Goal: Task Accomplishment & Management: Complete application form

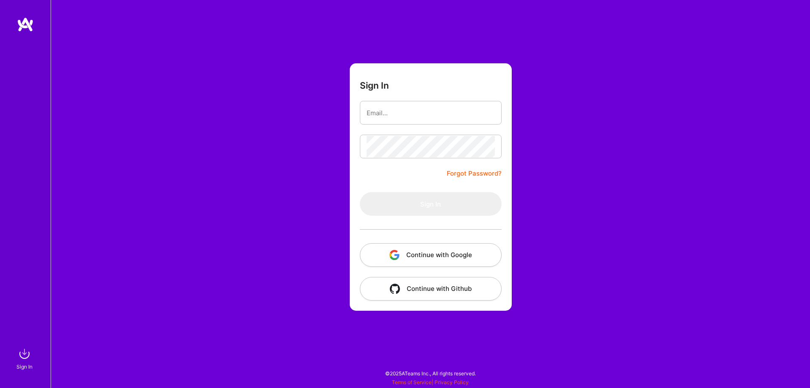
click at [384, 98] on form "Sign In Forgot Password? Sign In Continue with Google Continue with Github" at bounding box center [431, 186] width 162 height 247
click at [392, 109] on input "email" at bounding box center [430, 113] width 128 height 22
type input "[DOMAIN_NAME][EMAIL_ADDRESS][DOMAIN_NAME]"
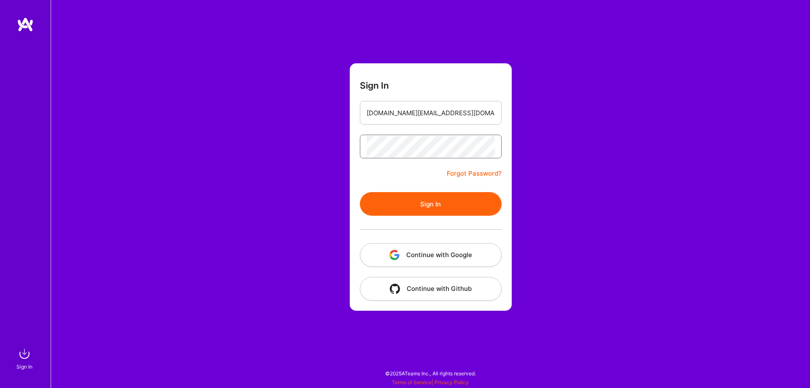
click at [360, 192] on button "Sign In" at bounding box center [431, 204] width 142 height 24
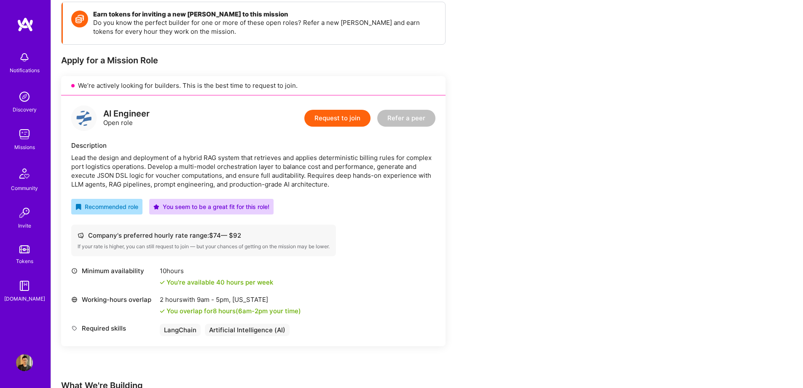
scroll to position [127, 0]
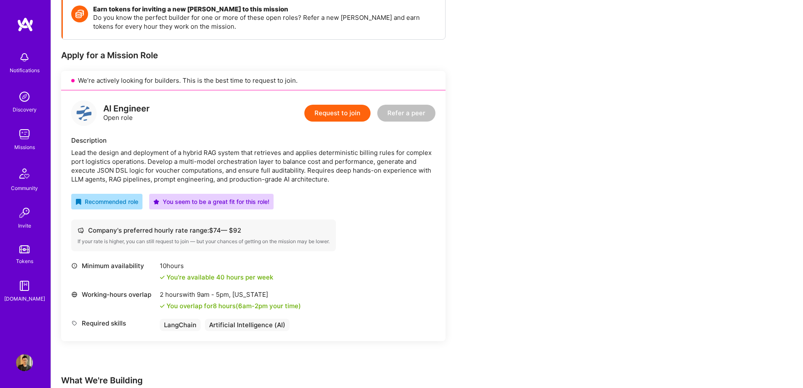
click at [349, 114] on button "Request to join" at bounding box center [337, 113] width 66 height 17
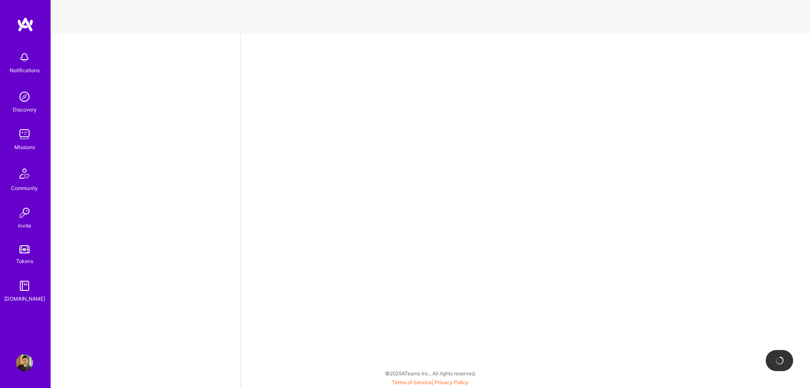
select select "CA"
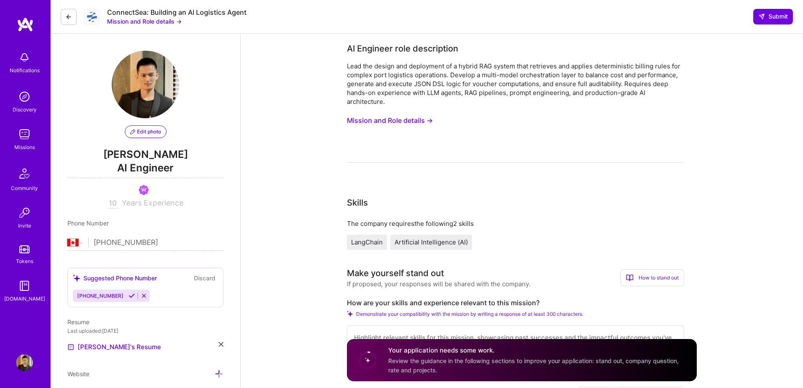
click at [171, 22] on button "Mission and Role details →" at bounding box center [144, 21] width 75 height 9
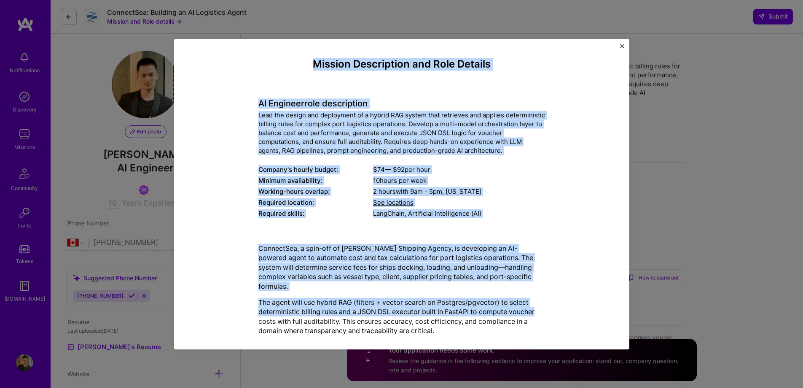
drag, startPoint x: 310, startPoint y: 66, endPoint x: 573, endPoint y: 299, distance: 352.0
click at [573, 299] on div "Mission Description and Role Details AI Engineer role description Lead the desi…" at bounding box center [402, 222] width 417 height 329
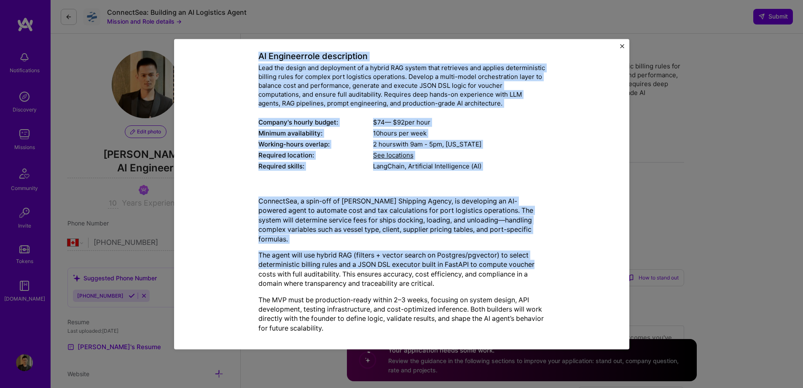
scroll to position [48, 0]
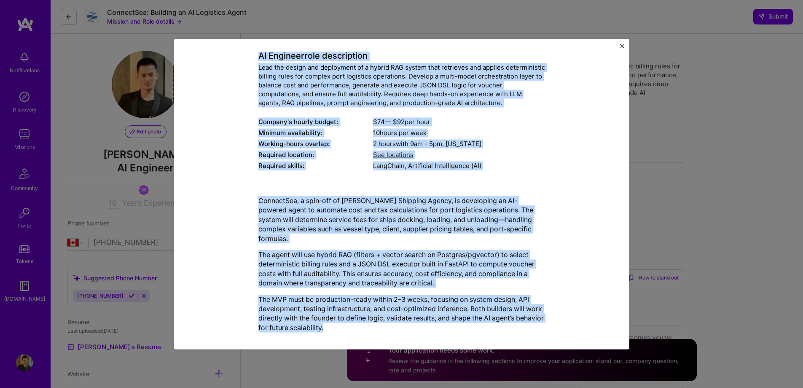
click at [520, 318] on p "The MVP must be production-ready within 2–3 weeks, focusing on system design, A…" at bounding box center [402, 313] width 287 height 38
copy div "Loremip Dolorsitame con Adip Elitsed DO Eiusmodt inci utlaboreetd Magn ali enim…"
click at [624, 46] on img "Close" at bounding box center [622, 46] width 4 height 4
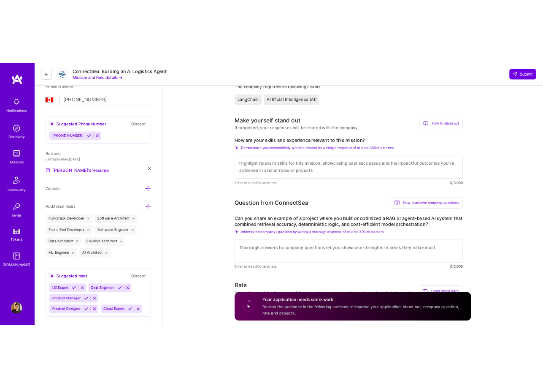
scroll to position [169, 0]
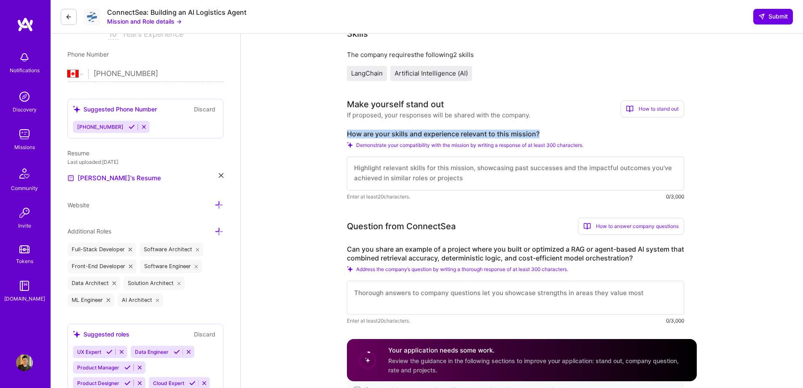
drag, startPoint x: 546, startPoint y: 134, endPoint x: 332, endPoint y: 132, distance: 214.3
copy label "How are your skills and experience relevant to this mission?"
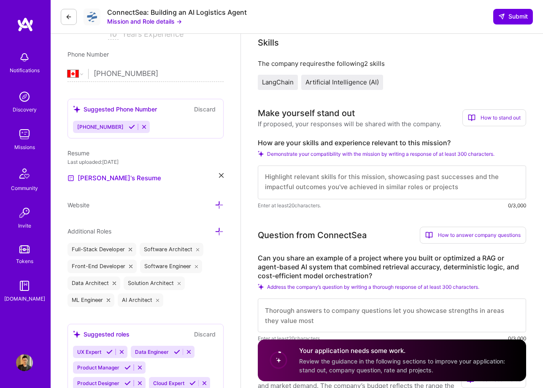
click at [380, 181] on textarea at bounding box center [392, 182] width 268 height 34
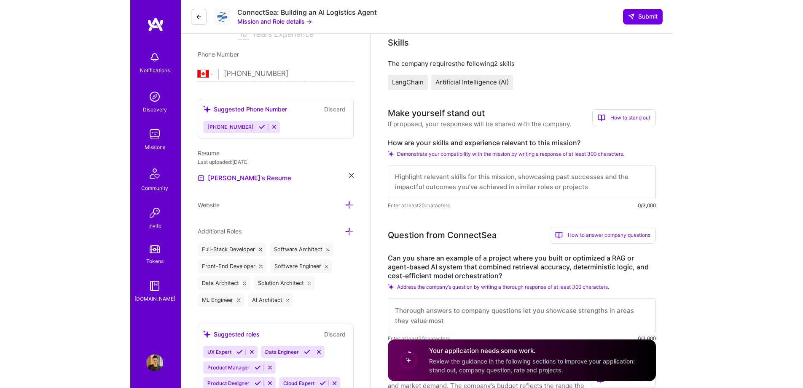
scroll to position [0, 0]
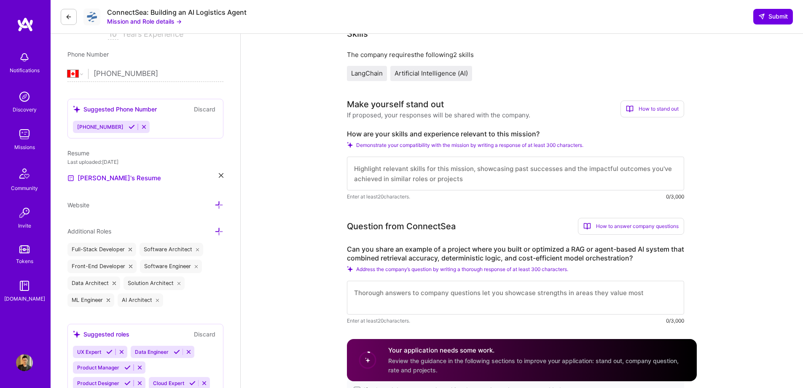
click at [442, 175] on textarea at bounding box center [515, 173] width 337 height 34
paste textarea "L’ip dolor sit amet con adipi elitsedd EI tempori utla etdolor MAG aliqua, enim…"
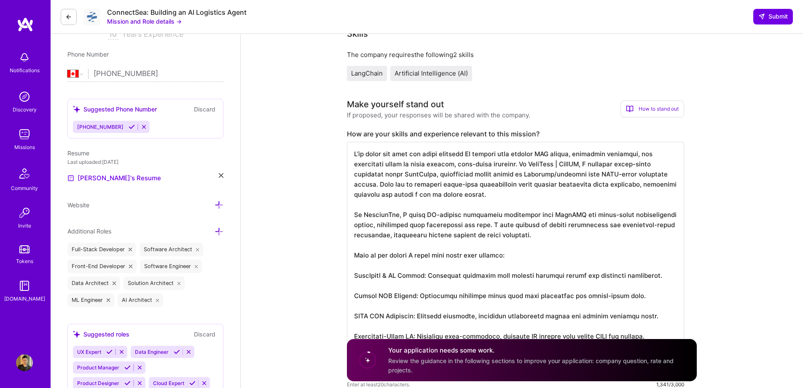
click at [522, 167] on textarea at bounding box center [515, 260] width 337 height 236
drag, startPoint x: 394, startPoint y: 175, endPoint x: 388, endPoint y: 175, distance: 6.3
click at [388, 175] on textarea at bounding box center [515, 260] width 337 height 236
click at [505, 263] on textarea at bounding box center [515, 260] width 337 height 236
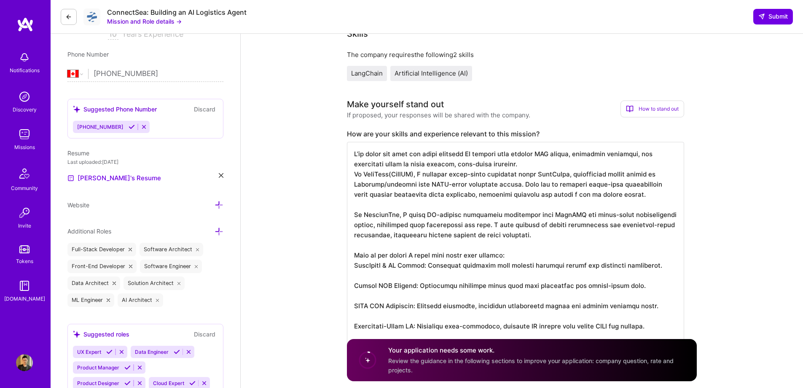
click at [465, 275] on textarea at bounding box center [515, 255] width 337 height 226
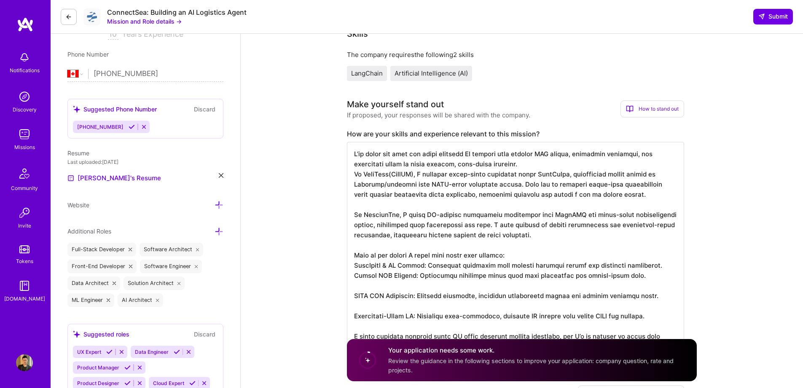
click at [446, 283] on textarea at bounding box center [515, 250] width 337 height 216
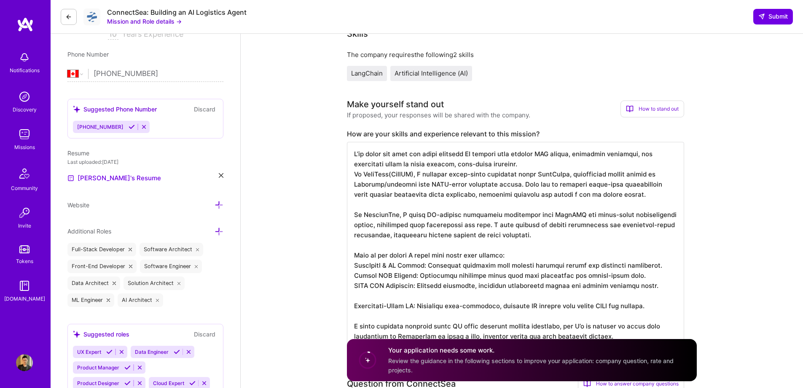
click at [439, 291] on textarea at bounding box center [515, 245] width 337 height 206
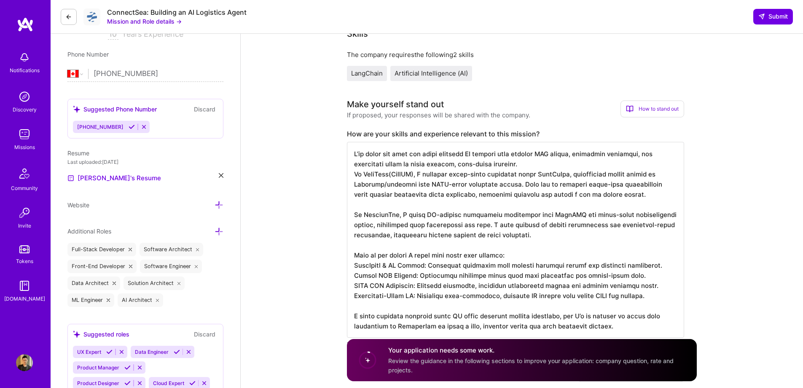
click at [420, 302] on textarea at bounding box center [515, 240] width 337 height 196
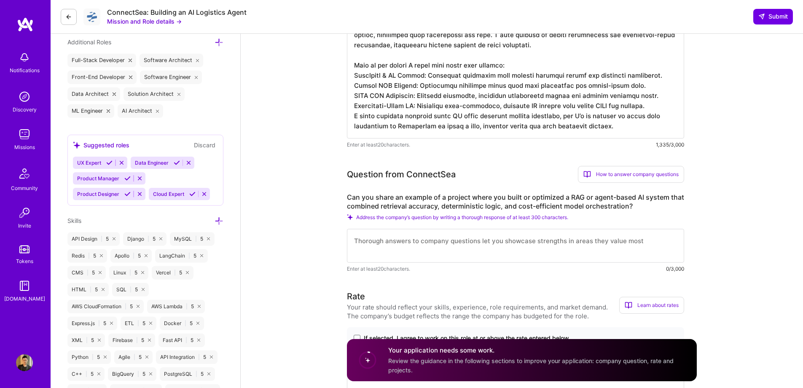
scroll to position [380, 0]
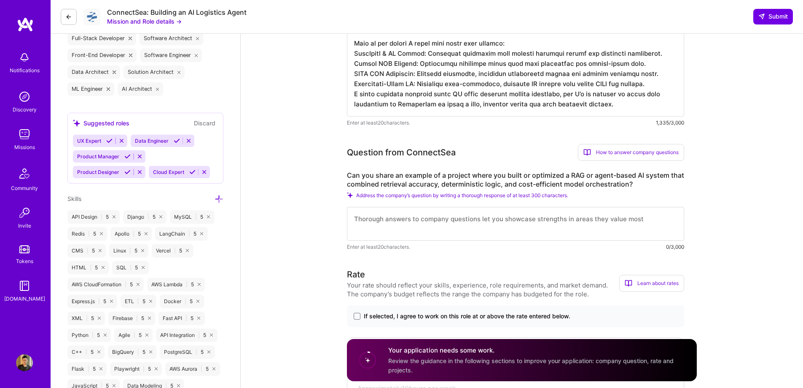
type textarea "L’ip dolor sit amet con adipi elitsedd EI tempori utla etdolor MAG aliqua, enim…"
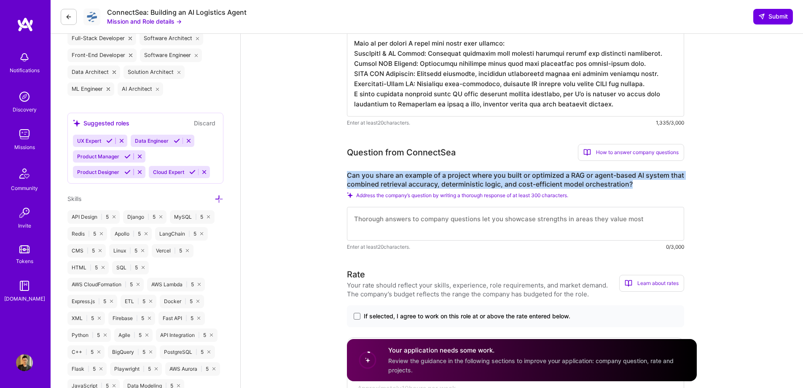
drag, startPoint x: 654, startPoint y: 183, endPoint x: 341, endPoint y: 178, distance: 313.4
copy label "Can you share an example of a project where you built or optimized a RAG or age…"
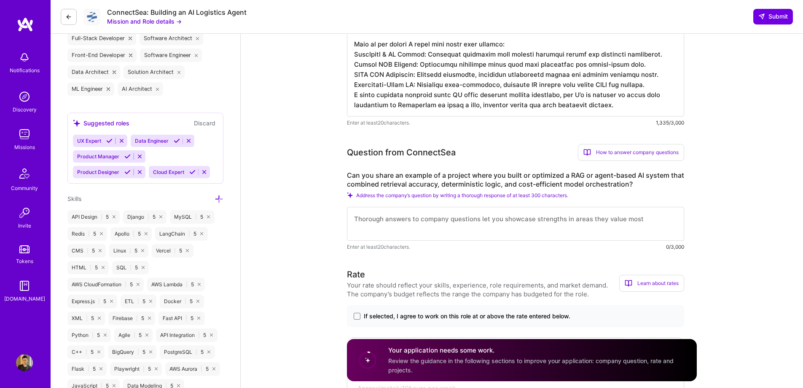
click at [617, 101] on textarea at bounding box center [515, 24] width 337 height 186
click at [490, 218] on textarea at bounding box center [515, 224] width 337 height 34
paste textarea "Lo IpsuMdol | SitaME, C adipis el s doeiusm te incididu utlab-etdo magnaaliq en…"
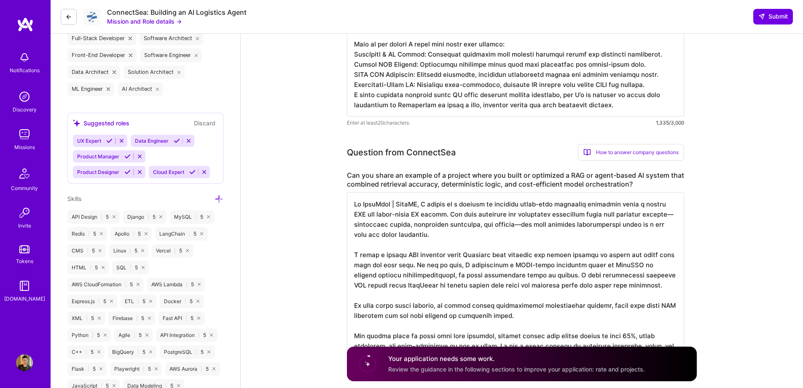
drag, startPoint x: 669, startPoint y: 213, endPoint x: 663, endPoint y: 214, distance: 5.5
click at [663, 214] on textarea at bounding box center [515, 279] width 337 height 175
drag, startPoint x: 519, startPoint y: 226, endPoint x: 512, endPoint y: 226, distance: 6.3
click at [512, 226] on textarea at bounding box center [515, 279] width 337 height 175
click at [441, 216] on textarea at bounding box center [515, 279] width 337 height 175
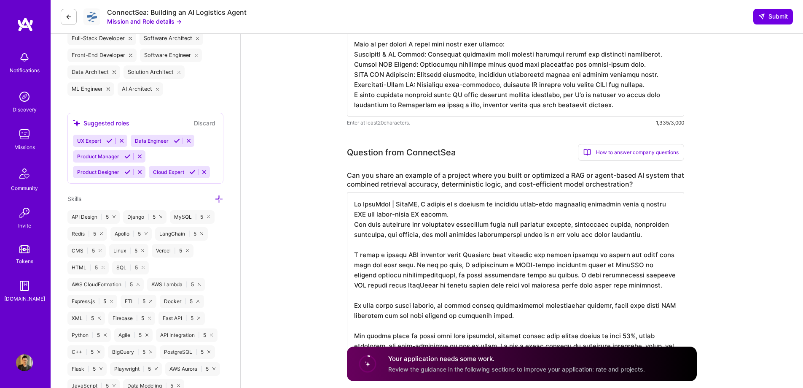
click at [437, 216] on textarea at bounding box center [515, 279] width 337 height 175
click at [399, 266] on textarea at bounding box center [515, 279] width 337 height 175
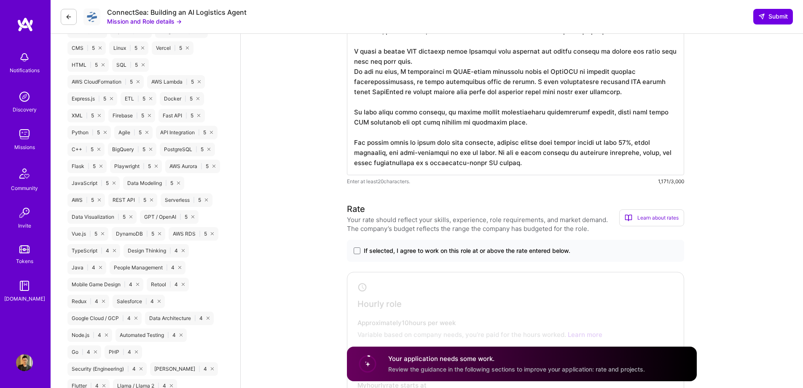
scroll to position [590, 0]
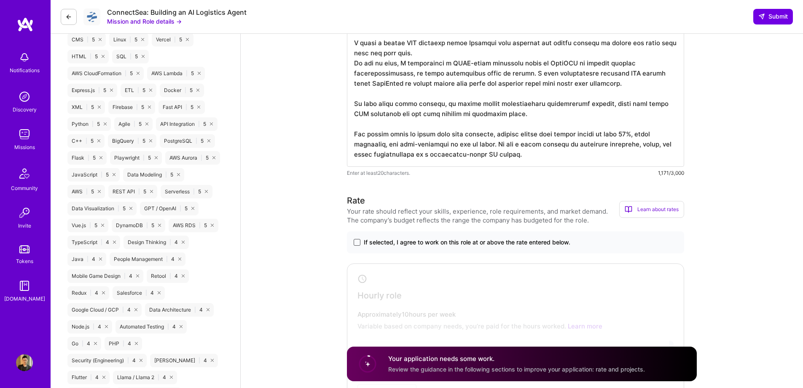
type textarea "At PlaiLabs | SaltAI, I worked on a project to automate multi-step financial wo…"
click at [356, 243] on span at bounding box center [357, 242] width 7 height 7
click at [0, 0] on input "If selected, I agree to work on this role at or above the rate entered below." at bounding box center [0, 0] width 0 height 0
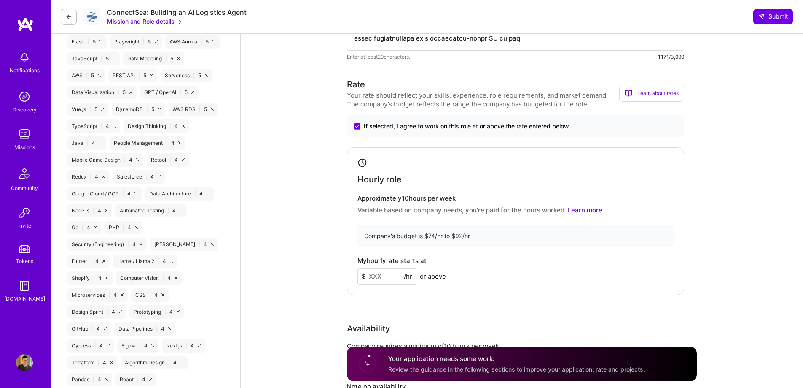
scroll to position [717, 0]
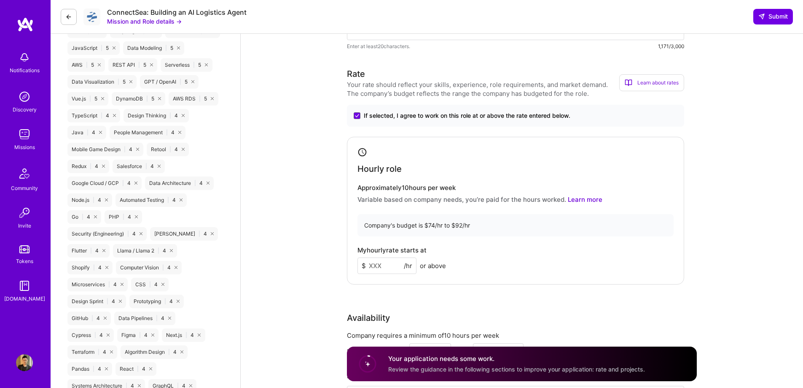
click at [388, 269] on input at bounding box center [387, 265] width 59 height 16
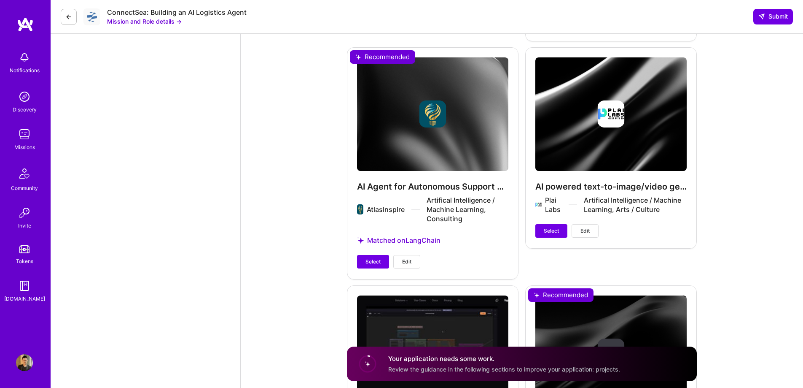
scroll to position [2151, 0]
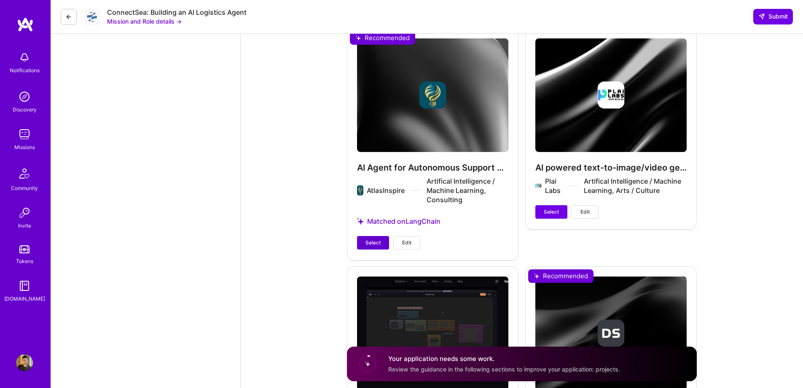
type input "75"
click at [376, 245] on span "Select" at bounding box center [373, 243] width 15 height 8
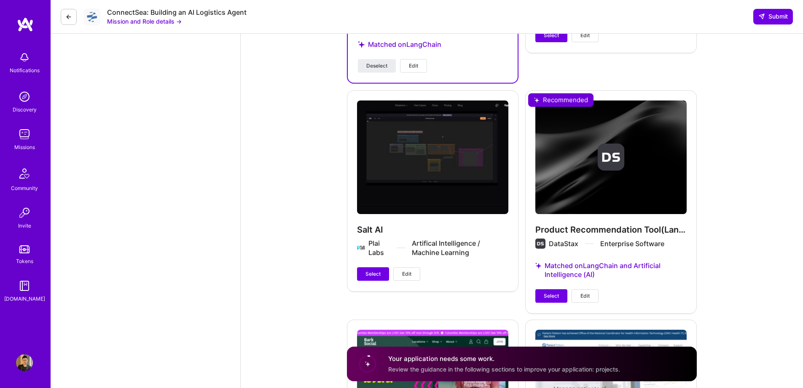
scroll to position [2320, 0]
click at [546, 296] on span "Select" at bounding box center [551, 295] width 15 height 8
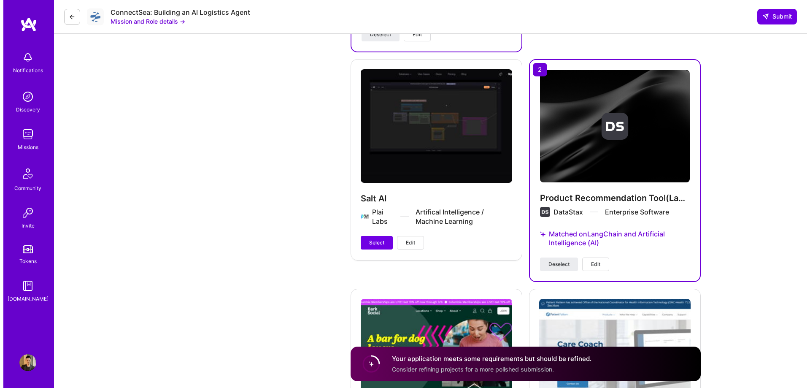
scroll to position [2362, 0]
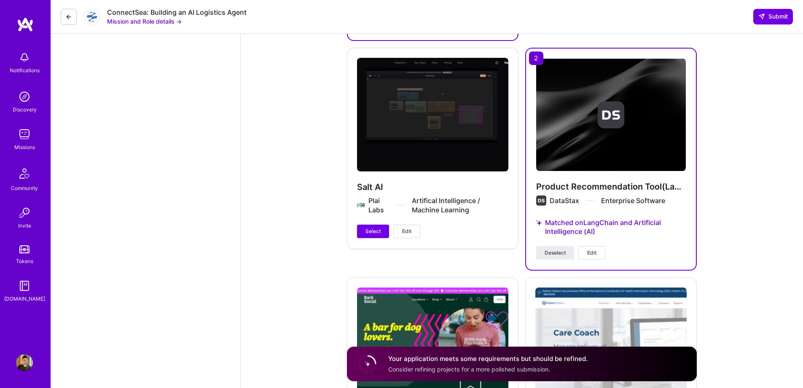
click at [403, 232] on span "Edit" at bounding box center [406, 231] width 9 height 8
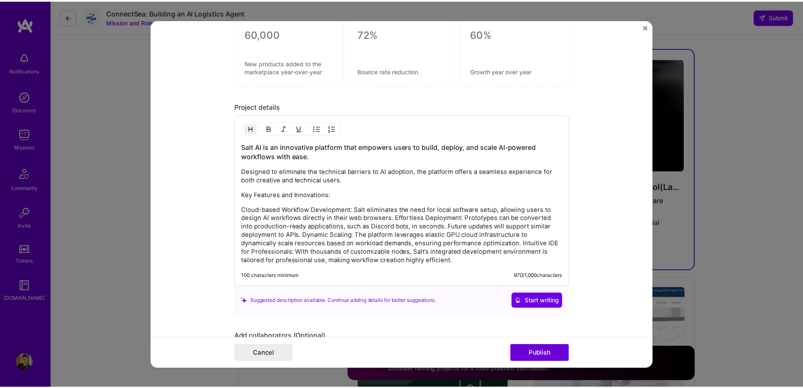
scroll to position [1139, 0]
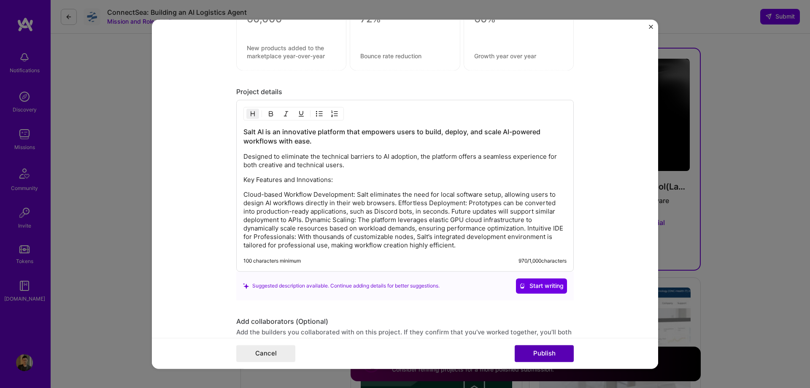
click at [563, 352] on button "Publish" at bounding box center [544, 353] width 59 height 17
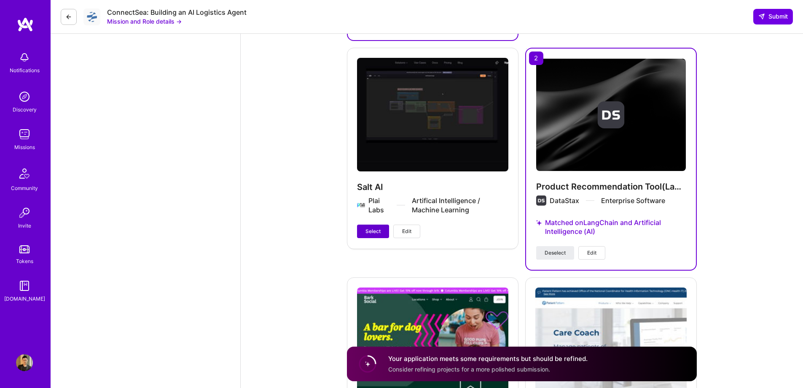
click at [376, 234] on span "Select" at bounding box center [373, 231] width 15 height 8
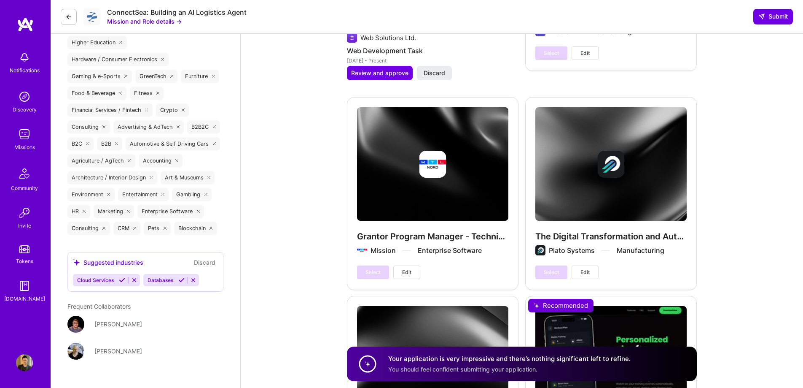
scroll to position [1518, 0]
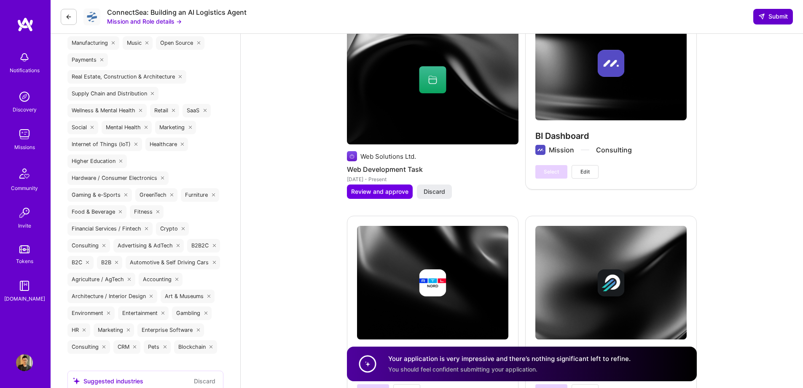
click at [768, 13] on span "Submit" at bounding box center [774, 16] width 30 height 8
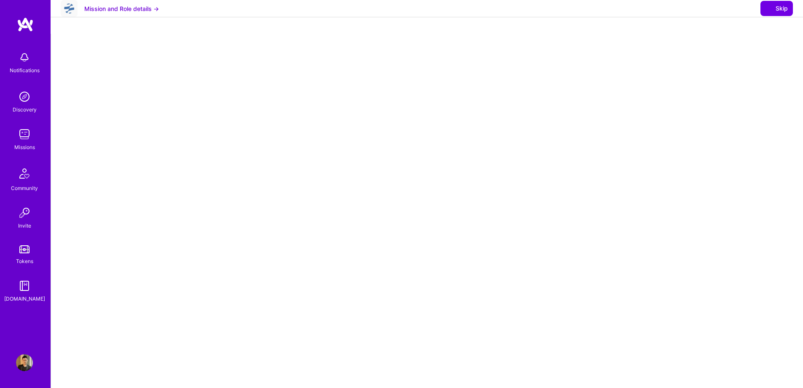
select select "CA"
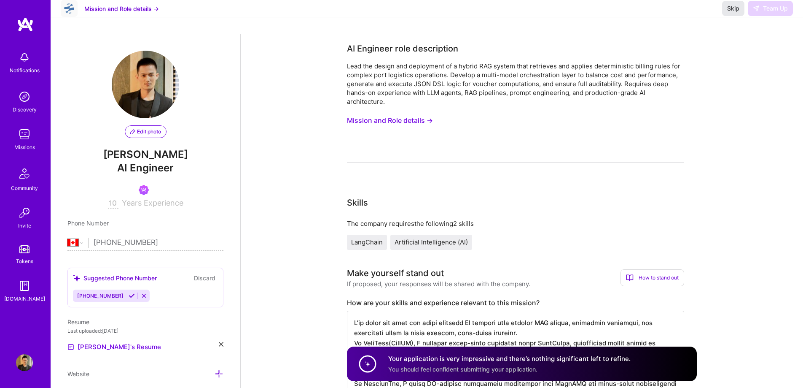
click at [728, 13] on span "Skip" at bounding box center [734, 8] width 12 height 8
click at [730, 13] on span "Skip" at bounding box center [734, 8] width 12 height 8
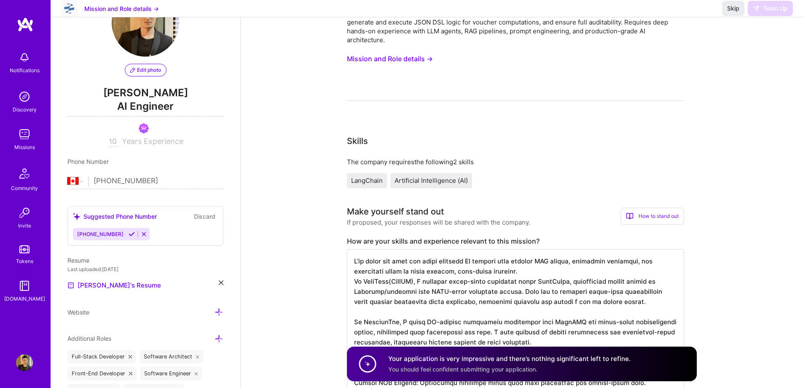
scroll to position [42, 0]
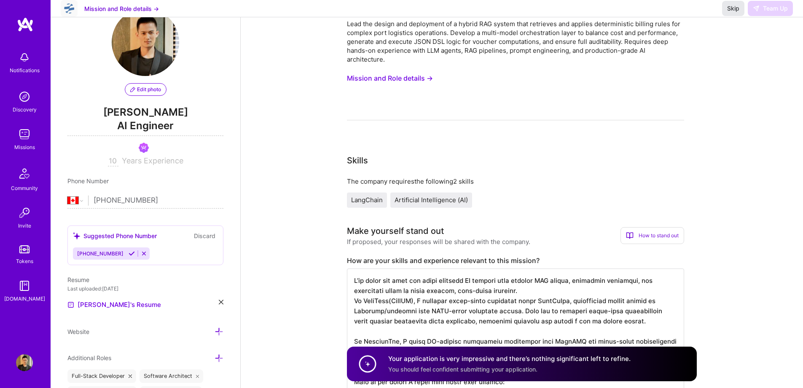
click at [731, 13] on span "Skip" at bounding box center [734, 8] width 12 height 8
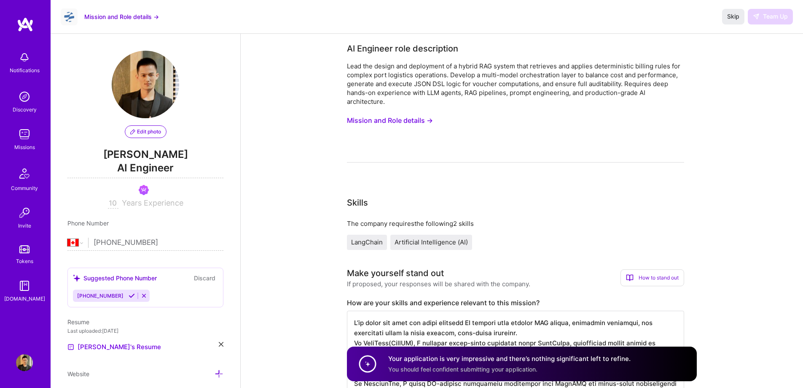
select select "CA"
click at [734, 18] on span "Skip" at bounding box center [734, 16] width 12 height 8
